Goal: Find specific page/section: Find specific page/section

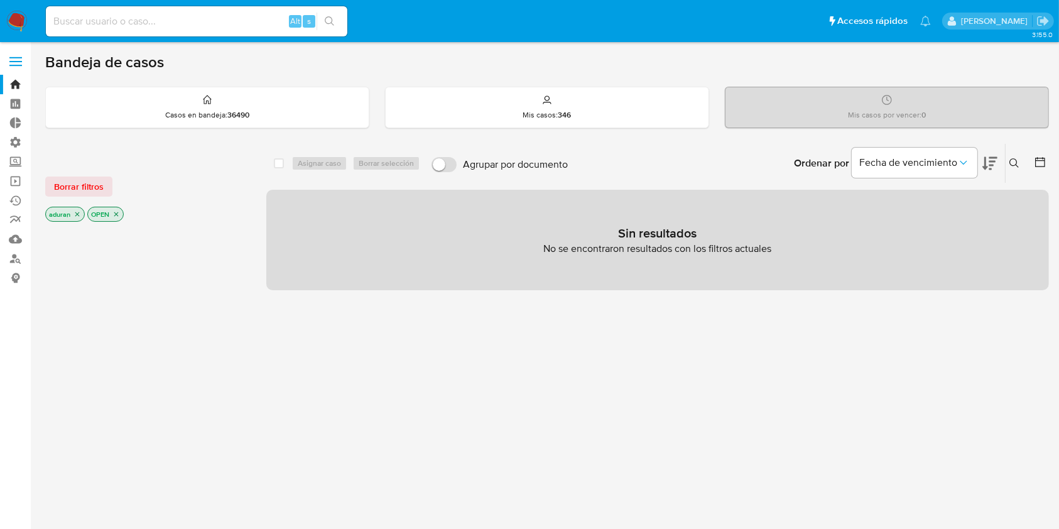
click at [75, 216] on icon "close-filter" at bounding box center [78, 215] width 8 height 8
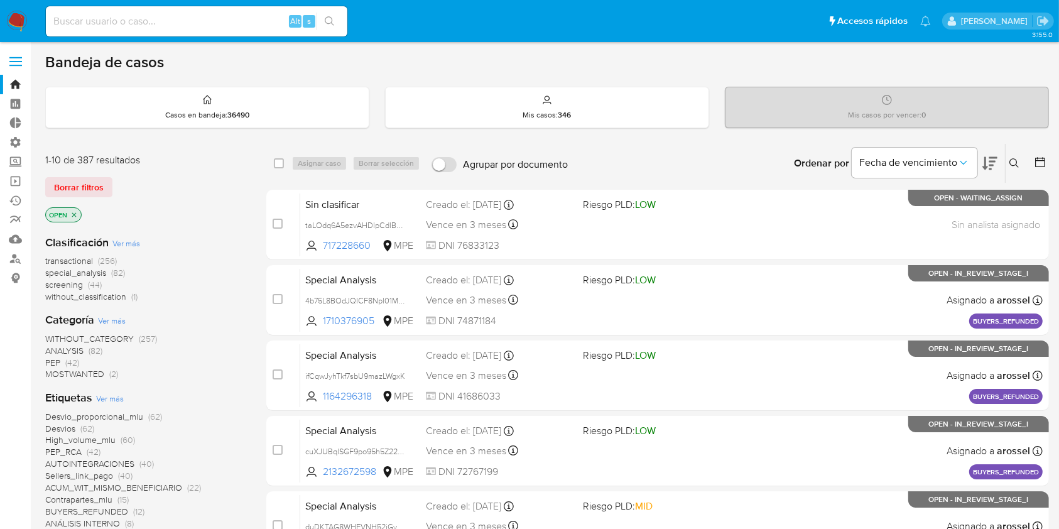
click at [0, 385] on aside "Bandeja Tablero Tablero Externo Administración Reglas Roles Usuarios Equipos Co…" at bounding box center [15, 496] width 31 height 992
click at [75, 217] on icon "close-filter" at bounding box center [74, 215] width 8 height 8
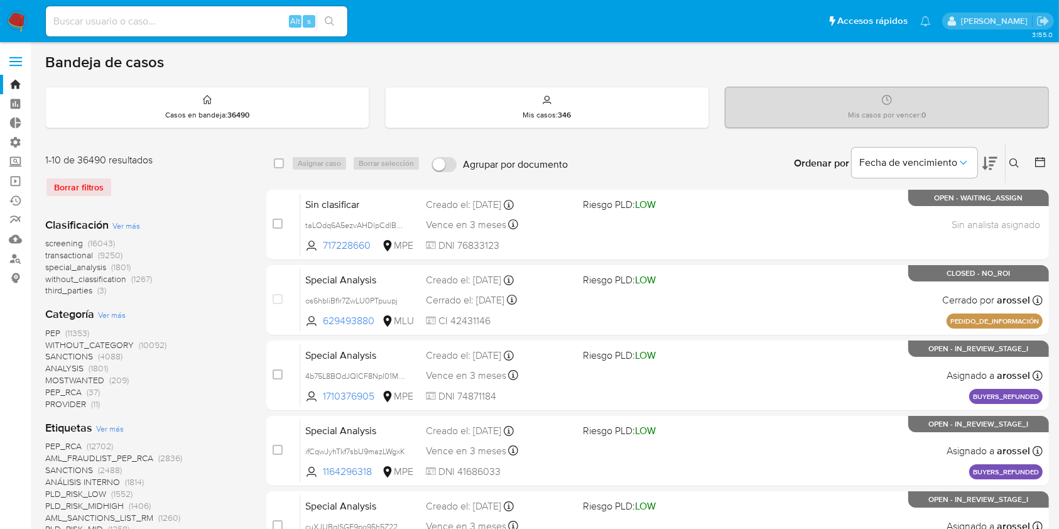
click at [1036, 154] on div at bounding box center [1038, 163] width 23 height 39
click at [1039, 171] on div at bounding box center [1038, 163] width 23 height 39
click at [1039, 163] on icon at bounding box center [1040, 162] width 13 height 13
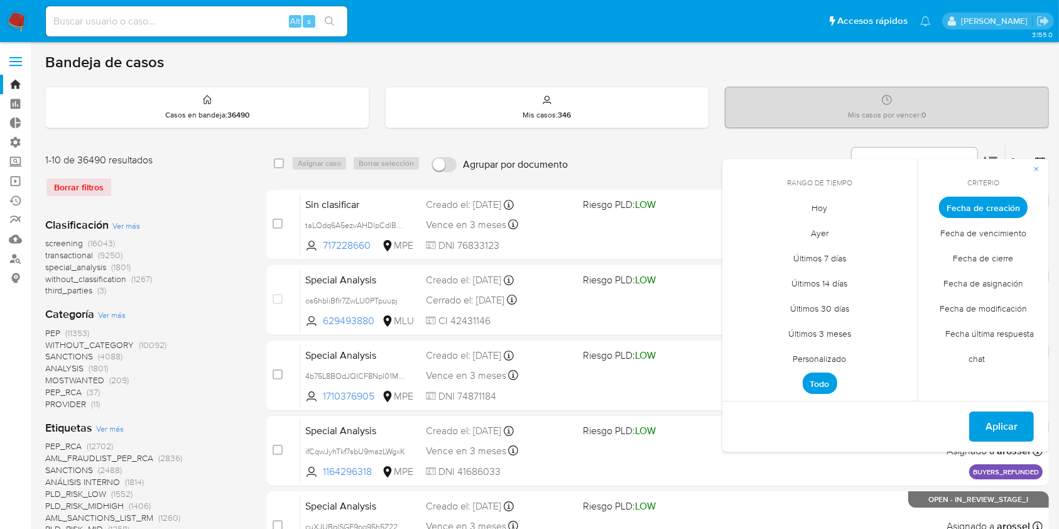
click at [812, 358] on span "Personalizado" at bounding box center [820, 359] width 80 height 26
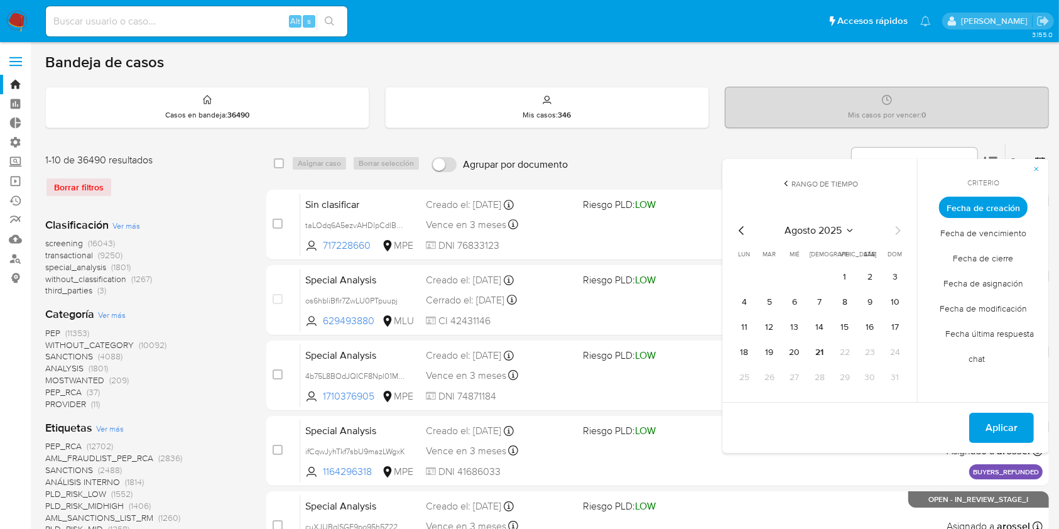
click at [738, 225] on icon "Mes anterior" at bounding box center [742, 230] width 15 height 15
click at [895, 276] on button "1" at bounding box center [895, 277] width 20 height 20
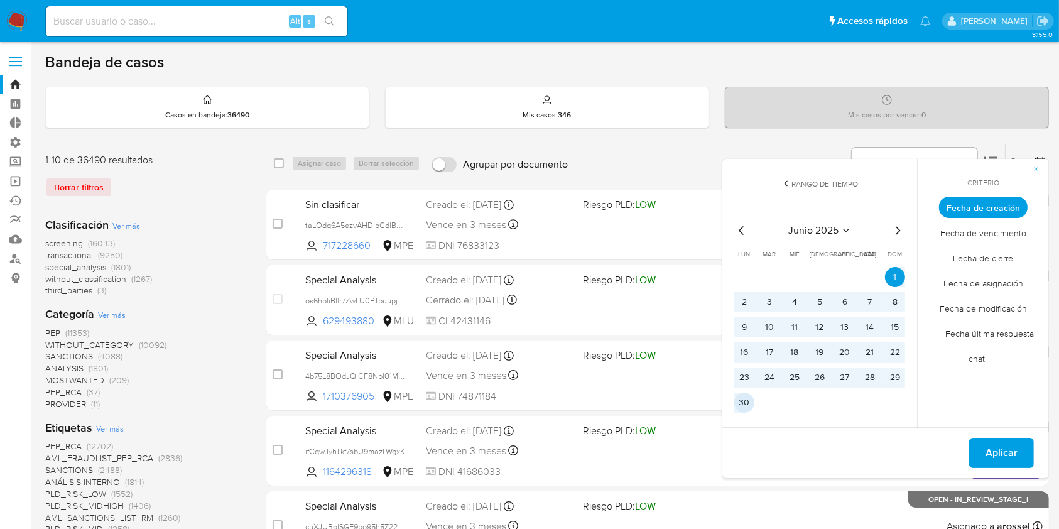
click at [748, 402] on button "30" at bounding box center [745, 403] width 20 height 20
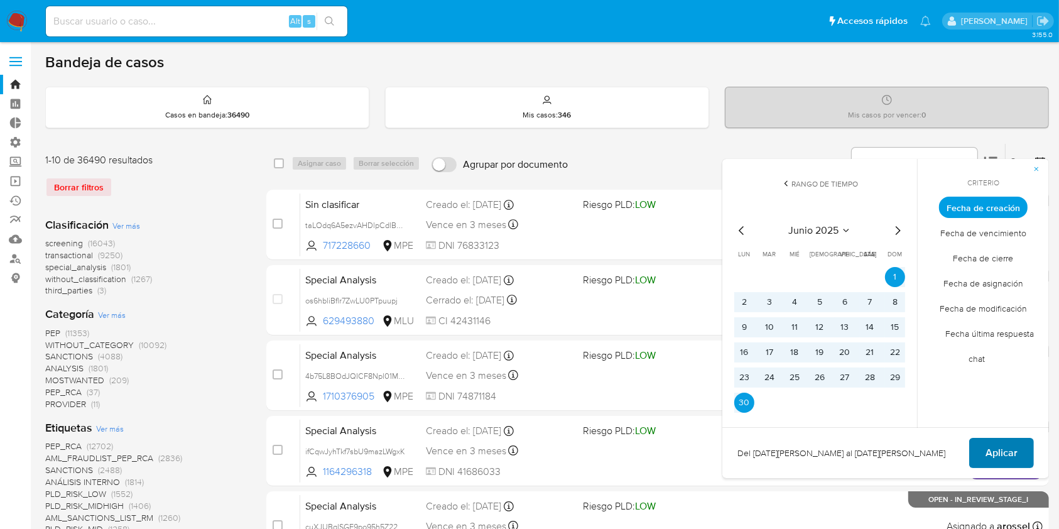
click at [990, 447] on span "Aplicar" at bounding box center [1002, 453] width 32 height 28
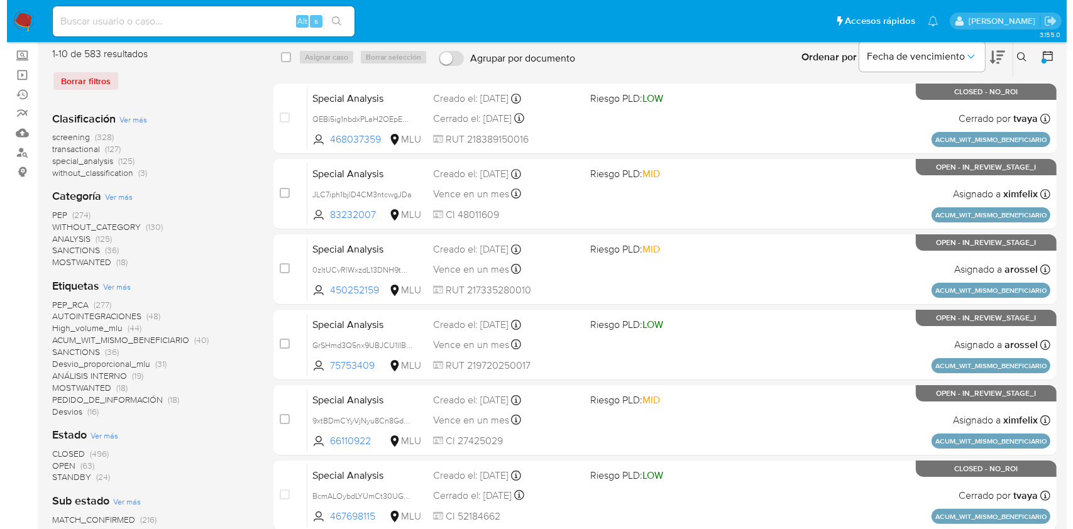
scroll to position [107, 0]
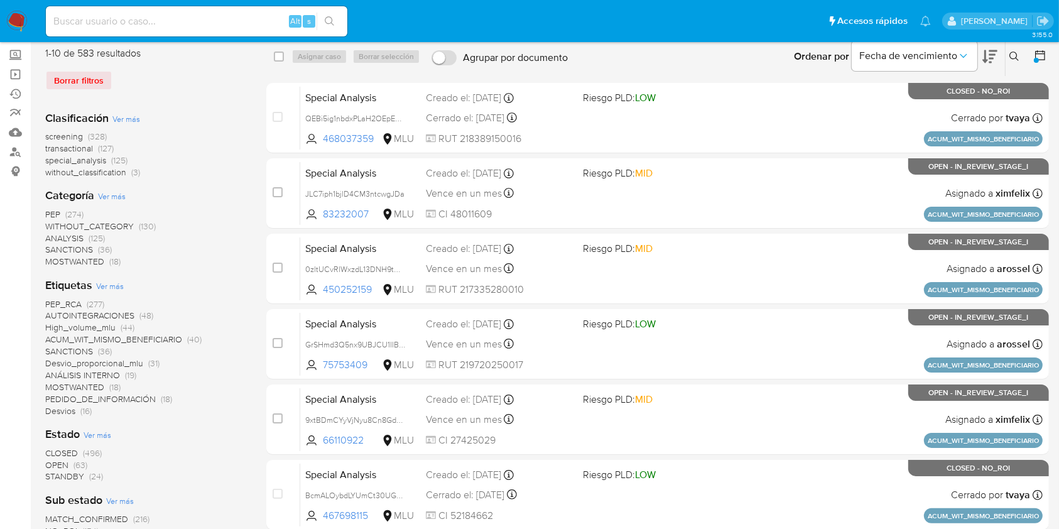
click at [111, 434] on div "Estado Ver más CLOSED (496) OPEN (63) STANDBY (24)" at bounding box center [145, 455] width 201 height 56
click at [106, 435] on span "Ver más" at bounding box center [98, 434] width 28 height 11
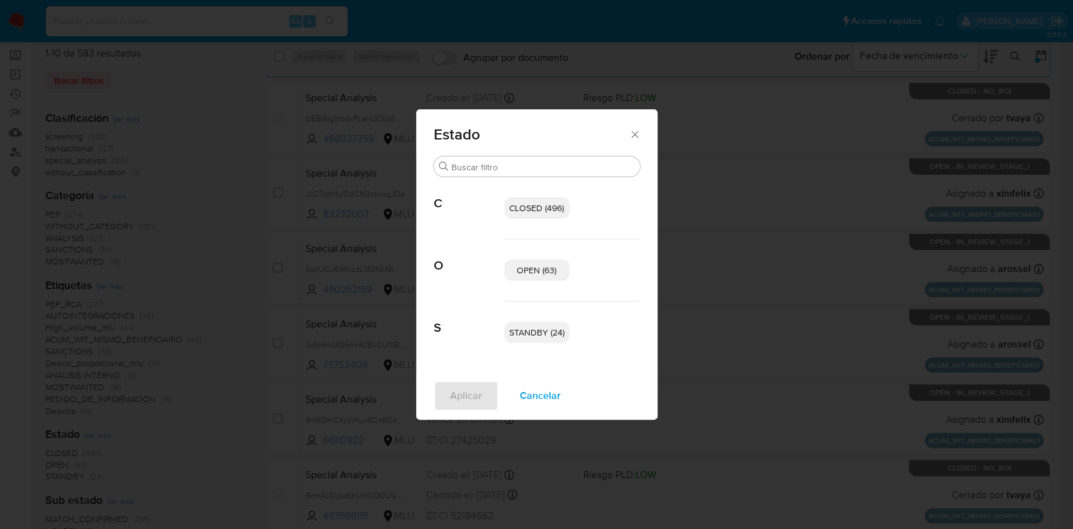
click at [543, 338] on span "STANDBY (24)" at bounding box center [536, 332] width 55 height 13
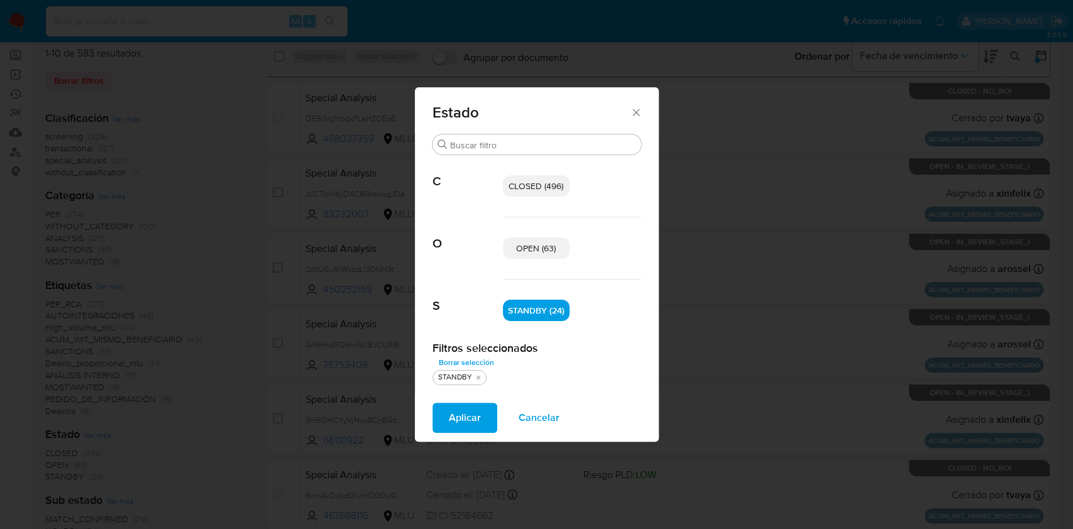
click at [533, 253] on span "OPEN (63)" at bounding box center [536, 248] width 40 height 13
click at [451, 415] on span "Aplicar" at bounding box center [465, 418] width 32 height 28
